Goal: Task Accomplishment & Management: Manage account settings

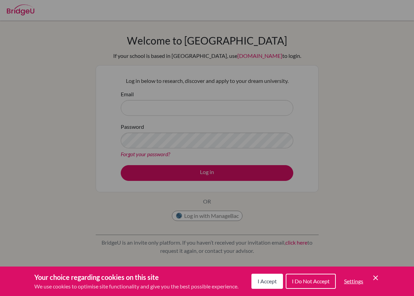
drag, startPoint x: 225, startPoint y: 106, endPoint x: 225, endPoint y: 117, distance: 10.6
click at [225, 107] on div "Cookie Preferences" at bounding box center [207, 148] width 414 height 296
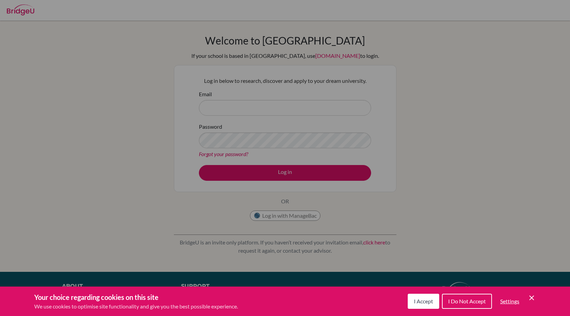
click at [413, 296] on span "I Accept" at bounding box center [423, 301] width 19 height 7
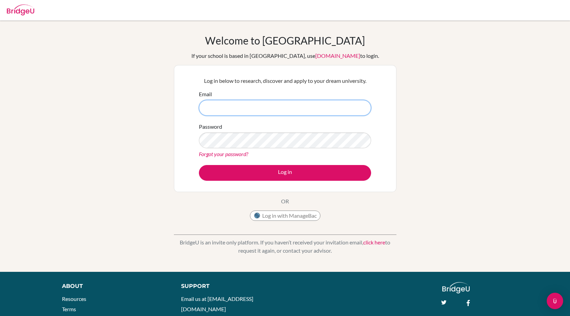
click at [267, 101] on input "Email" at bounding box center [285, 108] width 172 height 16
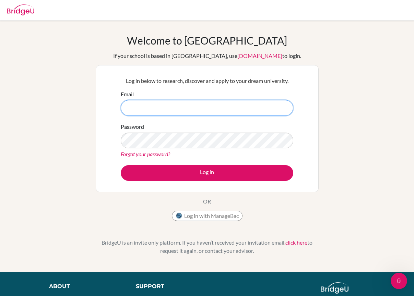
click at [256, 108] on input "Email" at bounding box center [207, 108] width 172 height 16
type input "S"
type input "[EMAIL_ADDRESS][DOMAIN_NAME]"
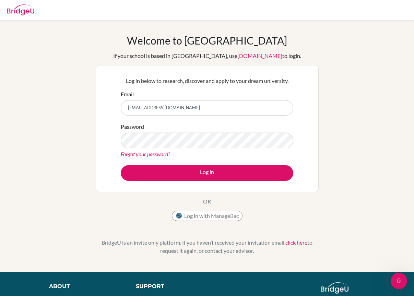
click at [164, 153] on link "Forgot your password?" at bounding box center [145, 154] width 49 height 7
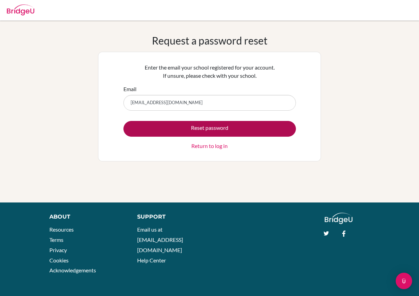
type input "[EMAIL_ADDRESS][DOMAIN_NAME]"
click at [172, 133] on button "Reset password" at bounding box center [209, 129] width 172 height 16
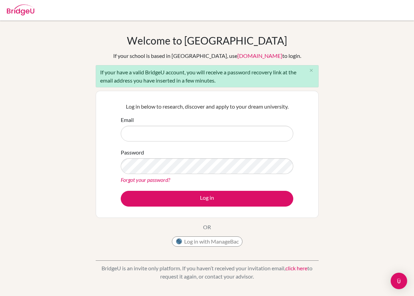
click at [147, 134] on input "Email" at bounding box center [207, 134] width 172 height 16
type input "[EMAIL_ADDRESS][DOMAIN_NAME]"
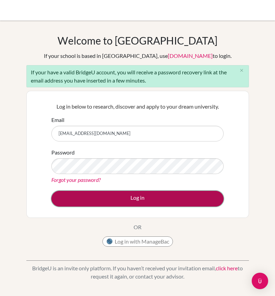
click at [124, 192] on button "Log in" at bounding box center [137, 199] width 172 height 16
